Goal: Task Accomplishment & Management: Use online tool/utility

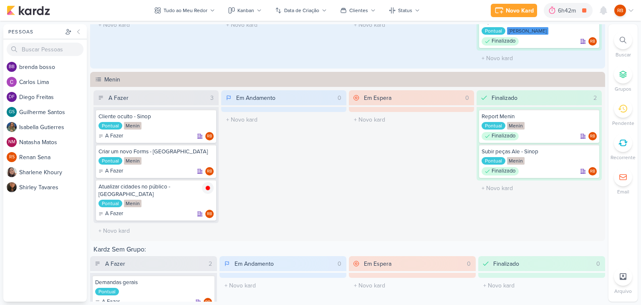
scroll to position [417, 0]
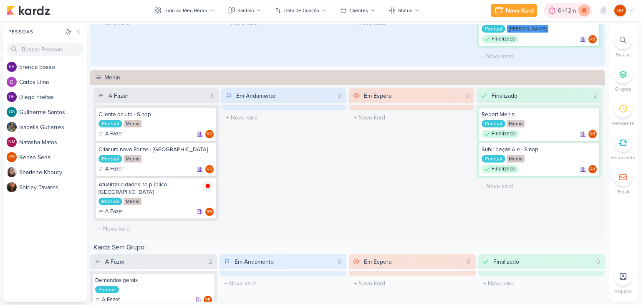
click at [584, 10] on icon at bounding box center [584, 10] width 4 height 4
click at [572, 8] on div "6h42m" at bounding box center [580, 10] width 20 height 9
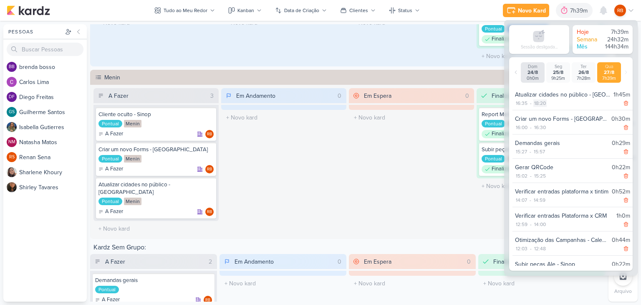
click at [541, 101] on div "18:20" at bounding box center [540, 103] width 13 height 8
select select "18"
select select "20"
click at [537, 114] on select "00 01 02 03 04 05 06 07 08 09 10 11 12 13 14 15 16 17 18 19 20 21 22 23" at bounding box center [539, 114] width 12 height 10
select select "17"
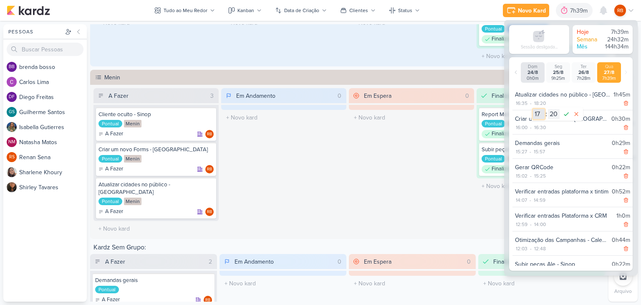
click at [533, 109] on select "00 01 02 03 04 05 06 07 08 09 10 11 12 13 14 15 16 17 18 19 20 21 22 23" at bounding box center [539, 114] width 12 height 10
click at [554, 113] on select "00 01 02 03 04 05 06 07 08 09 10 11 12 13 14 15 16 17 18 19 20 21 22 23 24 25 2…" at bounding box center [554, 114] width 12 height 10
select select "12"
click at [548, 109] on select "00 01 02 03 04 05 06 07 08 09 10 11 12 13 14 15 16 17 18 19 20 21 22 23 24 25 2…" at bounding box center [554, 114] width 12 height 10
click at [564, 116] on icon at bounding box center [566, 114] width 10 height 10
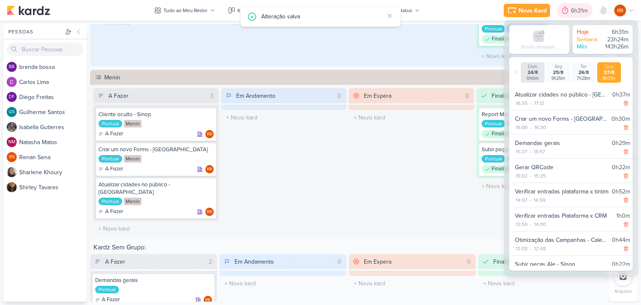
click at [572, 10] on div "6h31m" at bounding box center [580, 10] width 19 height 9
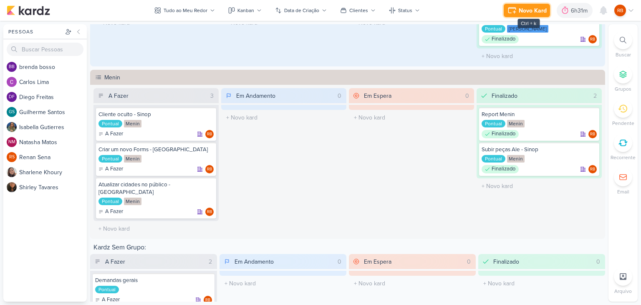
click at [528, 8] on div "Novo Kard" at bounding box center [533, 10] width 28 height 9
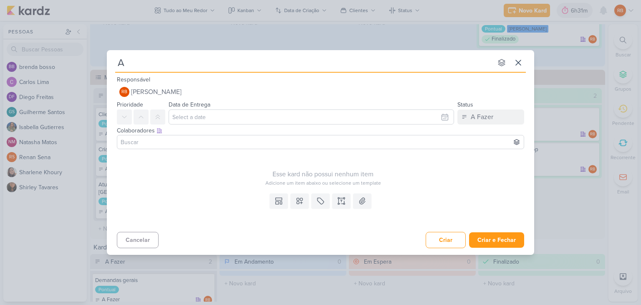
type input "At"
type input "Atualizar a"
type input "Atualizar"
type input "Atualizar copus"
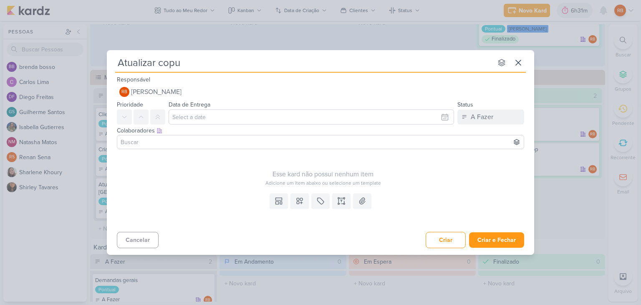
type input "Atualizar cop"
type input "Atualizar copys"
type input "Atualizar copys -"
type input "Atualizar copys - Ca"
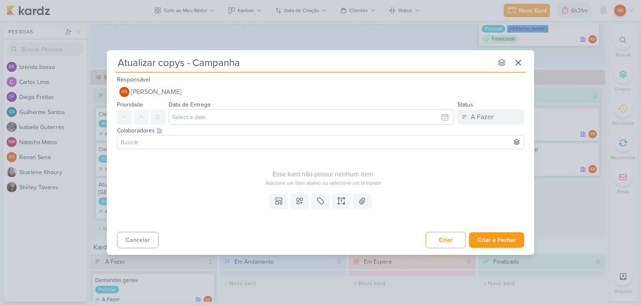
type input "Atualizar copys - Campanha"
type input "Atualizar copys - Campanha S"
type input "Atualizar copys - Campanha Sh"
paste input "Search?"
type input "Atualizar copys - Campanha ShSearch?"
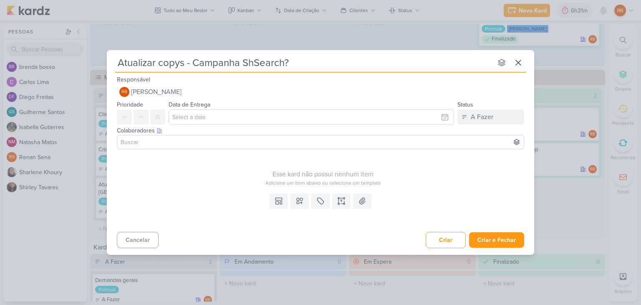
click at [272, 64] on input "Atualizar copys - Campanha ShSearch?" at bounding box center [303, 62] width 377 height 15
click at [271, 64] on input "Atualizar copys - Campanha ShSearch?" at bounding box center [303, 62] width 377 height 15
paste input "earch?"
type input "Atualizar copys - Campanha Search??"
type input "Atualizar copys - Campanha Search"
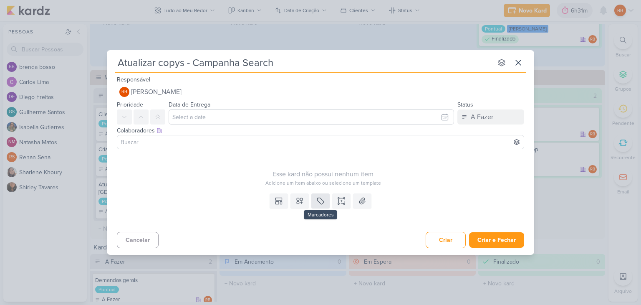
type input "Atualizar copys - Campanha Search"
click at [322, 203] on icon at bounding box center [320, 201] width 8 height 8
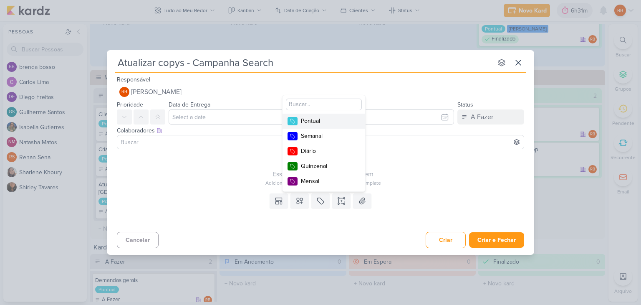
click at [317, 116] on div "Pontual" at bounding box center [328, 120] width 54 height 9
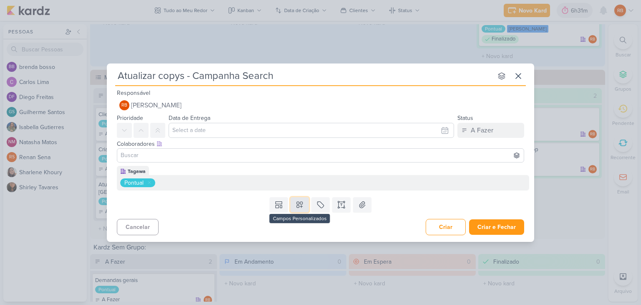
click at [302, 204] on icon at bounding box center [300, 205] width 6 height 6
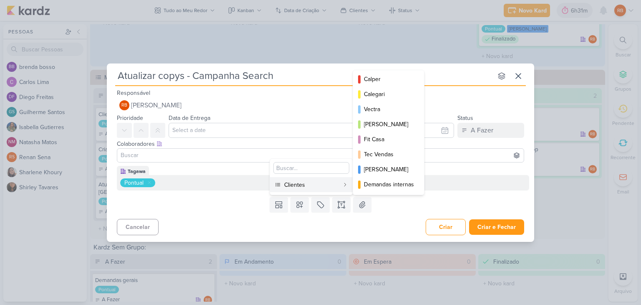
scroll to position [121, 0]
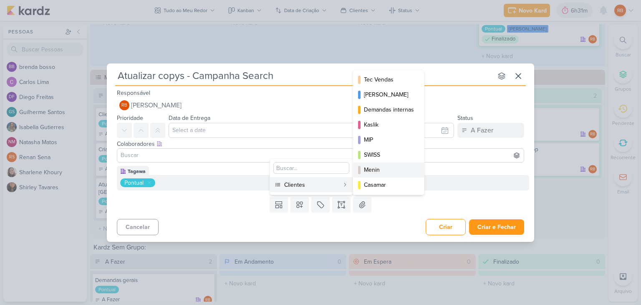
click at [381, 167] on div "Menin" at bounding box center [389, 169] width 50 height 9
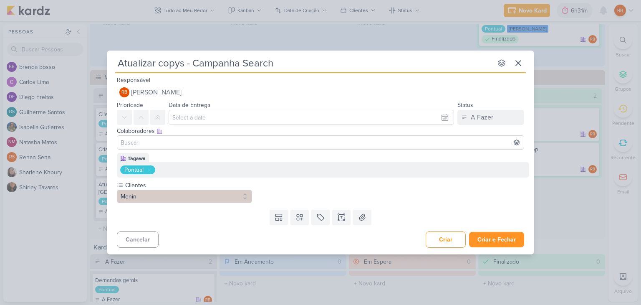
click at [503, 224] on div "Templates Campos Personalizados Clientes Eztec ARTZ AVT Calper MIP" at bounding box center [320, 217] width 427 height 22
click at [503, 235] on button "Criar e Fechar" at bounding box center [496, 239] width 55 height 15
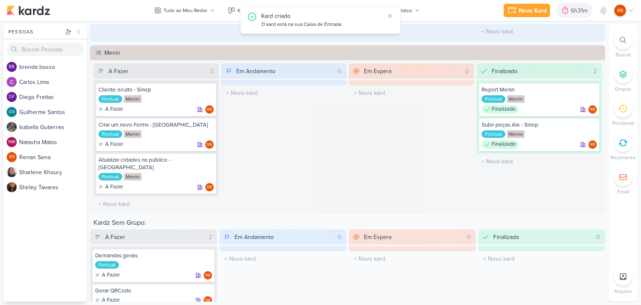
scroll to position [456, 0]
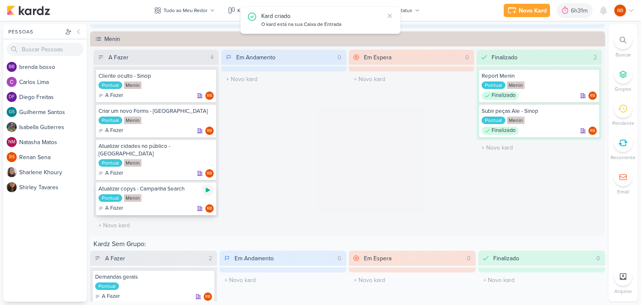
click at [208, 188] on icon at bounding box center [208, 190] width 4 height 5
click at [564, 9] on div "6h31m" at bounding box center [568, 10] width 19 height 9
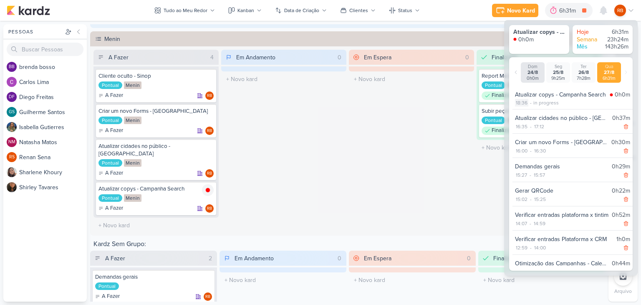
click at [524, 102] on div "18:36" at bounding box center [521, 103] width 13 height 8
select select "18"
click at [534, 111] on select "00 01 02 03 04 05 06 07 08 09 10 11 12 13 14 15 16 17 18 19 20 21 22 23 24 25 2…" at bounding box center [536, 114] width 12 height 10
select select "17"
click at [530, 109] on select "00 01 02 03 04 05 06 07 08 09 10 11 12 13 14 15 16 17 18 19 20 21 22 23 24 25 2…" at bounding box center [536, 114] width 12 height 10
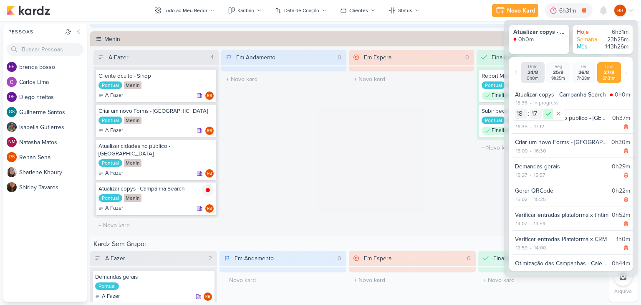
click at [547, 112] on icon at bounding box center [549, 114] width 10 height 10
click at [400, 136] on div "Em Espera 0 O título do kard deve ter menos que 100 caracteres" at bounding box center [411, 141] width 125 height 183
